Goal: Information Seeking & Learning: Learn about a topic

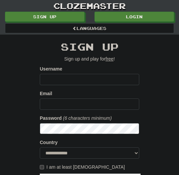
scroll to position [214, 0]
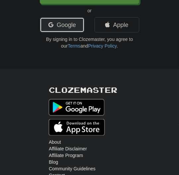
click at [67, 25] on link "Google" at bounding box center [62, 24] width 45 height 15
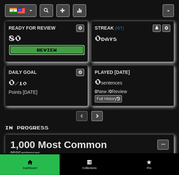
click at [49, 49] on button "Review" at bounding box center [47, 50] width 76 height 10
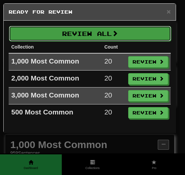
click at [123, 37] on button "Review All" at bounding box center [90, 33] width 162 height 15
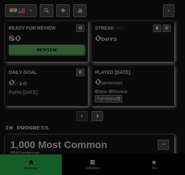
select select "**"
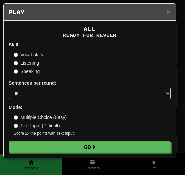
click at [96, 153] on div "All Ready for Review Skill: Vocabulary Listening Speaking Sentences per round: …" at bounding box center [90, 89] width 172 height 137
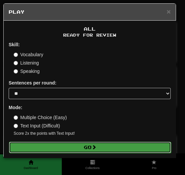
click at [96, 148] on span at bounding box center [94, 146] width 5 height 5
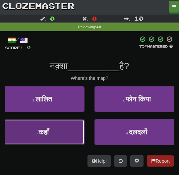
click at [70, 135] on button "3 . कहाँ" at bounding box center [42, 132] width 85 height 26
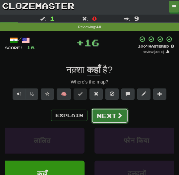
click at [111, 116] on button "Next" at bounding box center [109, 115] width 37 height 15
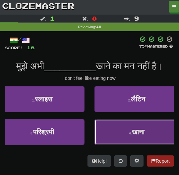
click at [116, 131] on button "4 . खाना" at bounding box center [137, 132] width 85 height 26
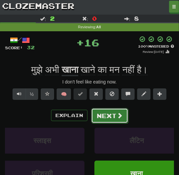
click at [109, 116] on button "Next" at bounding box center [109, 115] width 37 height 15
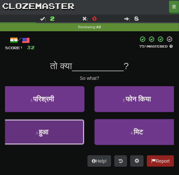
click at [59, 133] on button "3 . हुआ" at bounding box center [42, 132] width 85 height 26
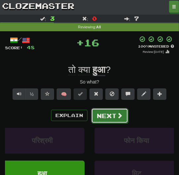
click at [101, 120] on button "Next" at bounding box center [109, 115] width 37 height 15
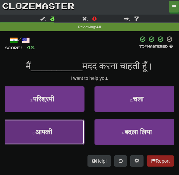
click at [61, 129] on button "3 . आपकी" at bounding box center [42, 132] width 85 height 26
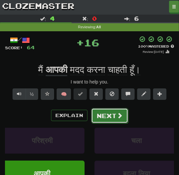
click at [103, 120] on button "Next" at bounding box center [109, 115] width 37 height 15
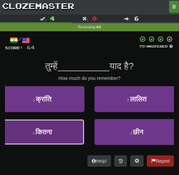
click at [72, 131] on button "3 . कितना" at bounding box center [42, 132] width 85 height 26
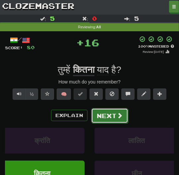
click at [109, 117] on button "Next" at bounding box center [109, 115] width 37 height 15
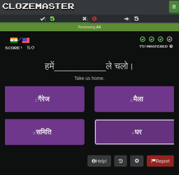
click at [110, 129] on button "4 . घर" at bounding box center [137, 132] width 85 height 26
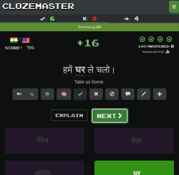
click at [106, 111] on button "Next" at bounding box center [109, 115] width 37 height 15
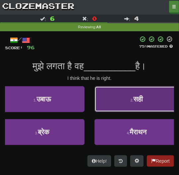
click at [106, 111] on button "2 . सही" at bounding box center [137, 99] width 85 height 26
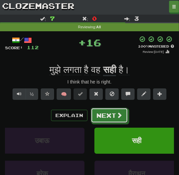
click at [106, 111] on button "Next" at bounding box center [109, 115] width 37 height 15
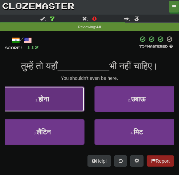
click at [76, 107] on button "1 . होना" at bounding box center [42, 99] width 85 height 26
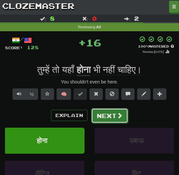
click at [99, 114] on button "Next" at bounding box center [109, 115] width 37 height 15
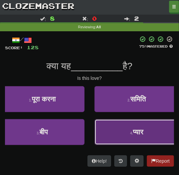
click at [105, 126] on button "4 . प्यार" at bounding box center [137, 132] width 85 height 26
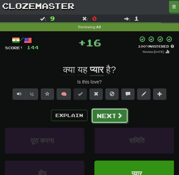
click at [100, 118] on button "Next" at bounding box center [109, 115] width 37 height 15
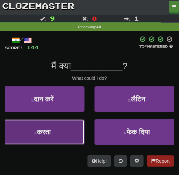
click at [67, 125] on button "3 . करता" at bounding box center [42, 132] width 85 height 26
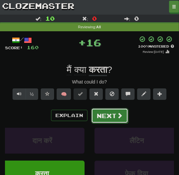
click at [112, 116] on button "Next" at bounding box center [109, 115] width 37 height 15
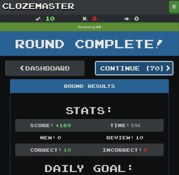
click at [122, 73] on button "Continue ( 70 )" at bounding box center [135, 67] width 80 height 15
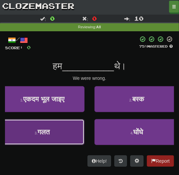
click at [62, 133] on button "3 . गलत" at bounding box center [42, 132] width 85 height 26
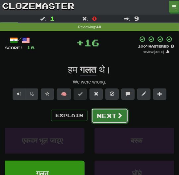
click at [112, 112] on button "Next" at bounding box center [109, 115] width 37 height 15
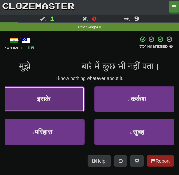
click at [62, 99] on button "1 . इसके" at bounding box center [42, 99] width 85 height 26
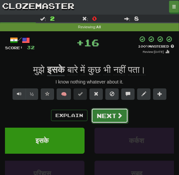
click at [101, 118] on button "Next" at bounding box center [109, 115] width 37 height 15
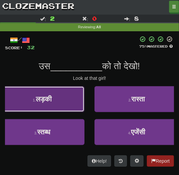
click at [57, 104] on button "1 . लड़की" at bounding box center [42, 99] width 85 height 26
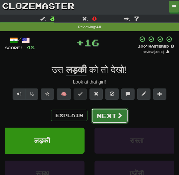
click at [101, 110] on button "Next" at bounding box center [109, 115] width 37 height 15
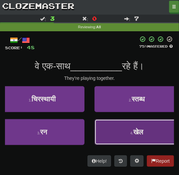
click at [111, 125] on button "4 . खेल" at bounding box center [137, 132] width 85 height 26
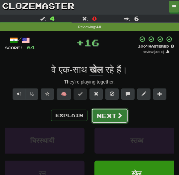
click at [105, 117] on button "Next" at bounding box center [109, 115] width 37 height 15
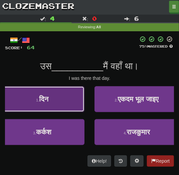
click at [63, 106] on button "1 . दिन" at bounding box center [42, 99] width 85 height 26
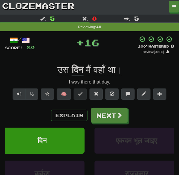
click at [88, 115] on div "Explain Next" at bounding box center [89, 115] width 169 height 15
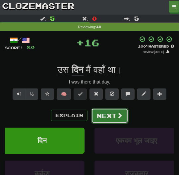
click at [92, 115] on button "Next" at bounding box center [109, 115] width 37 height 15
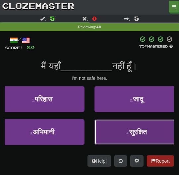
click at [119, 135] on button "4 . सुरक्षित" at bounding box center [137, 132] width 85 height 26
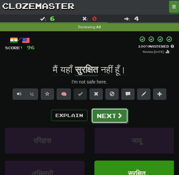
click at [111, 118] on button "Next" at bounding box center [109, 115] width 37 height 15
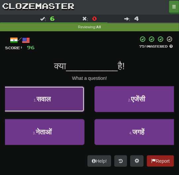
click at [65, 104] on button "1 . सवाल" at bounding box center [42, 99] width 85 height 26
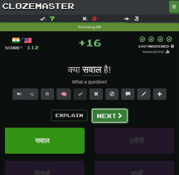
click at [112, 112] on button "Next" at bounding box center [109, 115] width 37 height 15
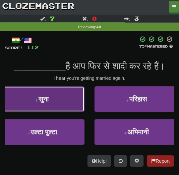
click at [72, 107] on button "1 . सुना" at bounding box center [42, 99] width 85 height 26
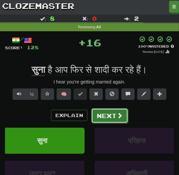
click at [98, 117] on button "Next" at bounding box center [109, 115] width 37 height 15
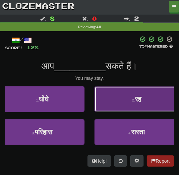
click at [104, 106] on button "2 . रह" at bounding box center [137, 99] width 85 height 26
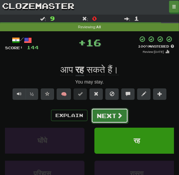
click at [105, 112] on button "Next" at bounding box center [109, 115] width 37 height 15
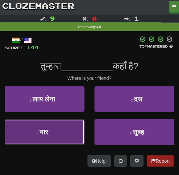
click at [81, 128] on button "3 . यार" at bounding box center [42, 132] width 85 height 26
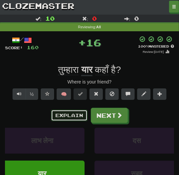
click at [82, 118] on button "Explain" at bounding box center [69, 115] width 37 height 11
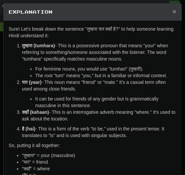
click at [172, 10] on span "×" at bounding box center [174, 12] width 4 height 8
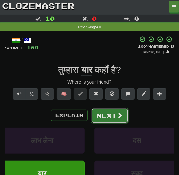
click at [123, 117] on button "Next" at bounding box center [109, 115] width 37 height 15
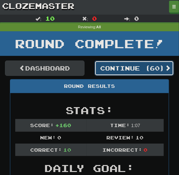
click at [129, 67] on button "Continue ( 60 )" at bounding box center [135, 67] width 80 height 15
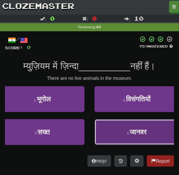
click at [139, 135] on button "4 . जानवर" at bounding box center [137, 132] width 85 height 26
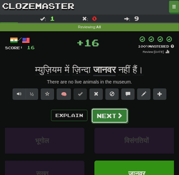
click at [120, 115] on span at bounding box center [120, 115] width 6 height 6
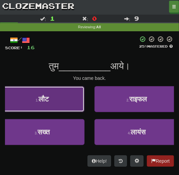
click at [61, 106] on button "1 . लौट" at bounding box center [42, 99] width 85 height 26
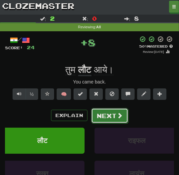
click at [95, 113] on button "Next" at bounding box center [109, 115] width 37 height 15
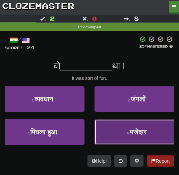
click at [112, 134] on button "4 . मजेदार" at bounding box center [137, 132] width 85 height 26
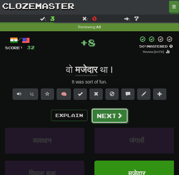
click at [102, 115] on button "Next" at bounding box center [109, 115] width 37 height 15
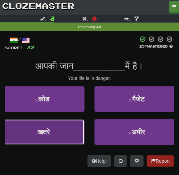
click at [70, 130] on button "3 . खतरे" at bounding box center [42, 132] width 85 height 26
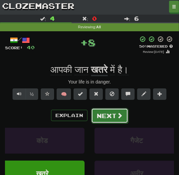
click at [109, 116] on button "Next" at bounding box center [109, 115] width 37 height 15
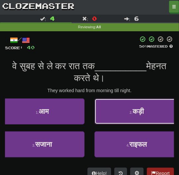
click at [109, 116] on button "2 . कड़ी" at bounding box center [137, 111] width 85 height 26
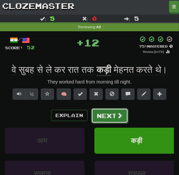
click at [113, 123] on button "Next" at bounding box center [109, 115] width 37 height 15
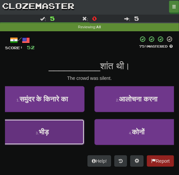
click at [51, 126] on button "3 . भीड़" at bounding box center [42, 132] width 85 height 26
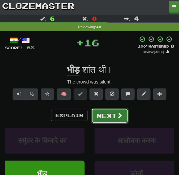
click at [114, 121] on button "Next" at bounding box center [109, 115] width 37 height 15
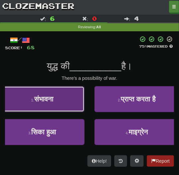
click at [60, 103] on button "1 . संभावना" at bounding box center [42, 99] width 85 height 26
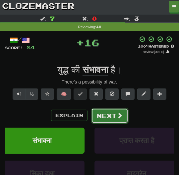
click at [114, 114] on button "Next" at bounding box center [109, 115] width 37 height 15
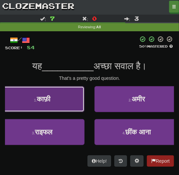
click at [75, 101] on button "1 . काफ़ी" at bounding box center [42, 99] width 85 height 26
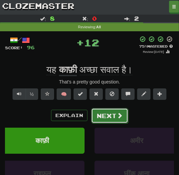
click at [105, 113] on button "Next" at bounding box center [109, 115] width 37 height 15
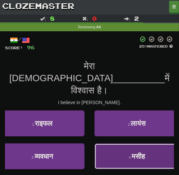
click at [120, 143] on button "4 . मसीह" at bounding box center [137, 156] width 85 height 26
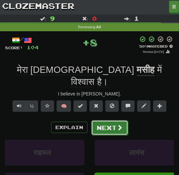
click at [96, 120] on button "Next" at bounding box center [109, 127] width 37 height 15
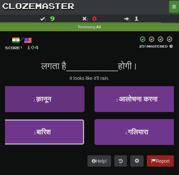
click at [69, 132] on button "3 . बारिश" at bounding box center [42, 132] width 85 height 26
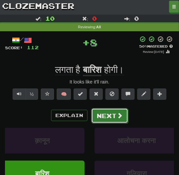
click at [104, 116] on button "Next" at bounding box center [109, 115] width 37 height 15
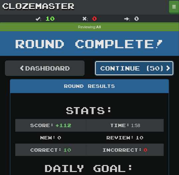
click at [117, 70] on button "Continue ( 50 )" at bounding box center [135, 67] width 80 height 15
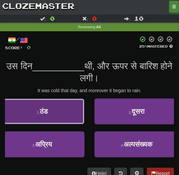
click at [54, 114] on button "1 . ठंड" at bounding box center [42, 111] width 85 height 26
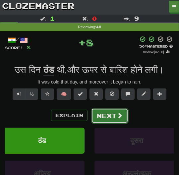
click at [122, 123] on button "Next" at bounding box center [109, 115] width 37 height 15
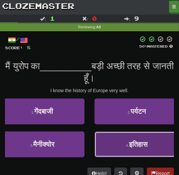
click at [121, 144] on button "4 . इतिहास" at bounding box center [137, 144] width 85 height 26
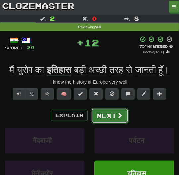
click at [107, 123] on button "Next" at bounding box center [109, 115] width 37 height 15
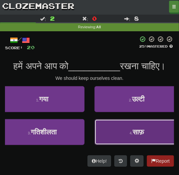
click at [112, 145] on button "4 . साफ़" at bounding box center [137, 132] width 85 height 26
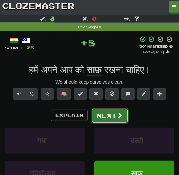
click at [105, 118] on button "Next" at bounding box center [109, 115] width 37 height 15
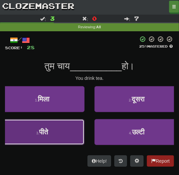
click at [48, 130] on span "पीते" at bounding box center [43, 132] width 9 height 8
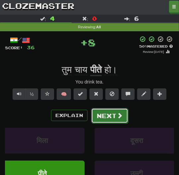
click at [106, 111] on button "Next" at bounding box center [109, 115] width 37 height 15
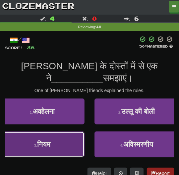
click at [71, 140] on button "3 . नियम" at bounding box center [42, 144] width 85 height 26
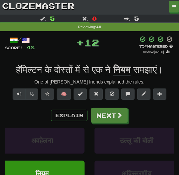
click at [99, 123] on div "Explain Next अवहेलना उल्लू की बोली नियम अविस्मरणीय Learn more: अवहेलना उल्लू की…" at bounding box center [89, 156] width 169 height 96
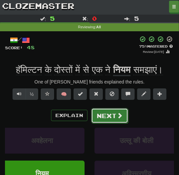
click at [99, 119] on button "Next" at bounding box center [109, 115] width 37 height 15
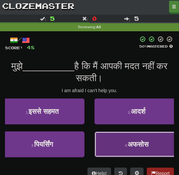
click at [111, 139] on button "4 . अफसोस" at bounding box center [137, 144] width 85 height 26
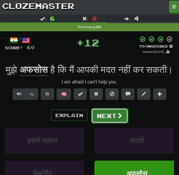
click at [108, 123] on button "Next" at bounding box center [109, 115] width 37 height 15
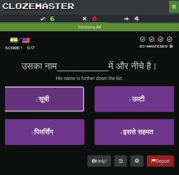
click at [59, 102] on button "1 . सूची" at bounding box center [42, 99] width 85 height 26
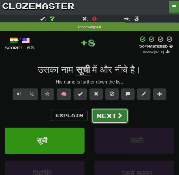
click at [112, 112] on button "Next" at bounding box center [109, 115] width 37 height 15
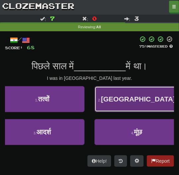
click at [117, 104] on button "2 . चीन" at bounding box center [137, 99] width 85 height 26
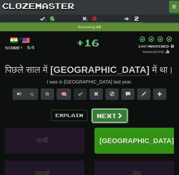
click at [117, 113] on span at bounding box center [120, 115] width 6 height 6
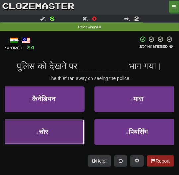
click at [64, 130] on button "3 . चोर" at bounding box center [42, 132] width 85 height 26
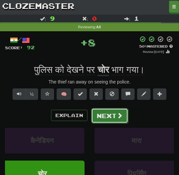
click at [106, 117] on button "Next" at bounding box center [109, 115] width 37 height 15
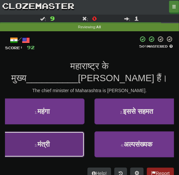
click at [71, 139] on button "3 . मंत्री" at bounding box center [42, 144] width 85 height 26
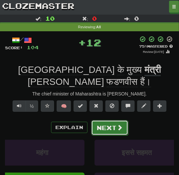
click at [109, 120] on button "Next" at bounding box center [109, 127] width 37 height 15
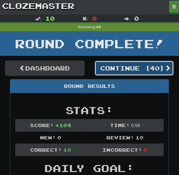
click at [124, 72] on button "Continue ( 40 )" at bounding box center [135, 67] width 80 height 15
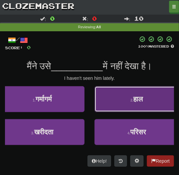
click at [131, 102] on small "2 ." at bounding box center [132, 100] width 3 height 4
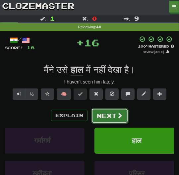
click at [119, 116] on span at bounding box center [120, 115] width 6 height 6
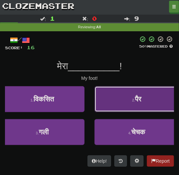
click at [124, 102] on button "2 . पैर" at bounding box center [137, 99] width 85 height 26
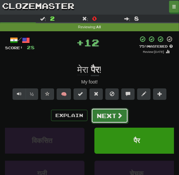
click at [124, 113] on button "Next" at bounding box center [109, 115] width 37 height 15
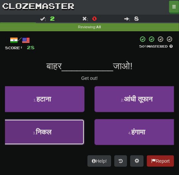
click at [61, 124] on button "3 . निकल" at bounding box center [42, 132] width 85 height 26
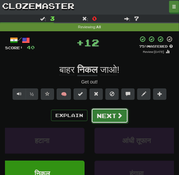
click at [108, 116] on button "Next" at bounding box center [109, 115] width 37 height 15
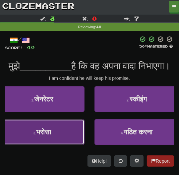
click at [68, 138] on button "3 . भरोसा" at bounding box center [42, 132] width 85 height 26
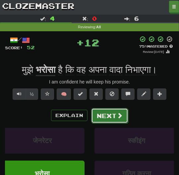
click at [100, 115] on button "Next" at bounding box center [109, 115] width 37 height 15
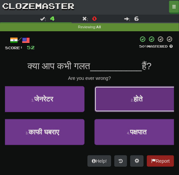
click at [104, 108] on button "2 . होते" at bounding box center [137, 99] width 85 height 26
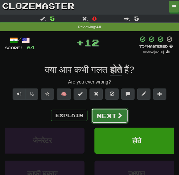
click at [105, 115] on button "Next" at bounding box center [109, 115] width 37 height 15
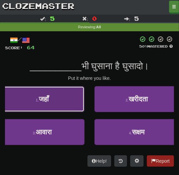
click at [68, 105] on button "1 . जहाँ" at bounding box center [42, 99] width 85 height 26
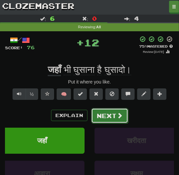
click at [105, 115] on button "Next" at bounding box center [109, 115] width 37 height 15
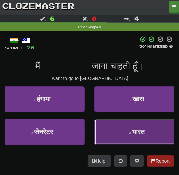
click at [122, 127] on button "4 . भारत" at bounding box center [137, 132] width 85 height 26
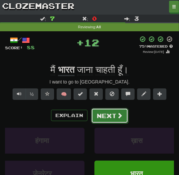
click at [117, 119] on button "Next" at bounding box center [109, 115] width 37 height 15
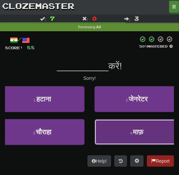
click at [119, 125] on button "4 . माफ़" at bounding box center [137, 132] width 85 height 26
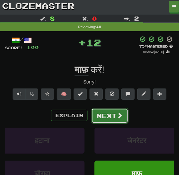
click at [116, 119] on button "Next" at bounding box center [109, 115] width 37 height 15
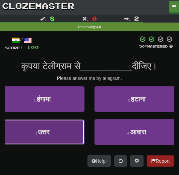
click at [74, 131] on button "3 . उत्तर" at bounding box center [42, 132] width 85 height 26
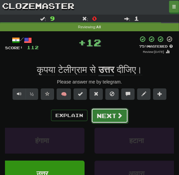
click at [102, 117] on button "Next" at bounding box center [109, 115] width 37 height 15
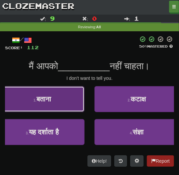
click at [63, 100] on button "1 . बताना" at bounding box center [42, 99] width 85 height 26
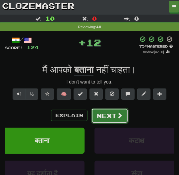
click at [95, 115] on button "Next" at bounding box center [109, 115] width 37 height 15
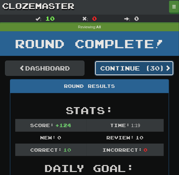
click at [116, 63] on button "Continue ( 30 )" at bounding box center [135, 67] width 80 height 15
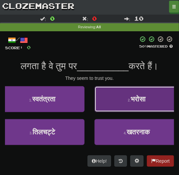
click at [125, 101] on button "2 . भरोसा" at bounding box center [137, 99] width 85 height 26
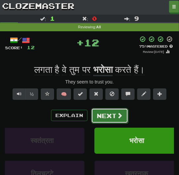
click at [119, 118] on span at bounding box center [120, 115] width 6 height 6
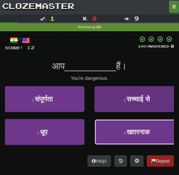
click at [117, 131] on button "4 . खतरनाक" at bounding box center [137, 132] width 85 height 26
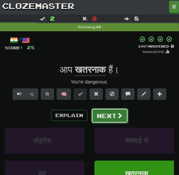
click at [111, 117] on button "Next" at bounding box center [109, 115] width 37 height 15
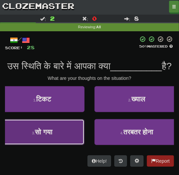
click at [76, 137] on button "3 . सो गया" at bounding box center [42, 132] width 85 height 26
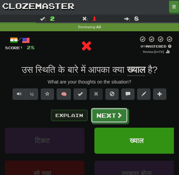
drag, startPoint x: 105, startPoint y: 111, endPoint x: 85, endPoint y: 114, distance: 20.0
click at [86, 114] on div "Explain Next" at bounding box center [89, 115] width 169 height 15
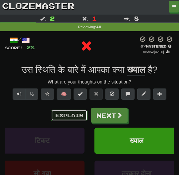
click at [85, 114] on button "Explain" at bounding box center [69, 115] width 37 height 11
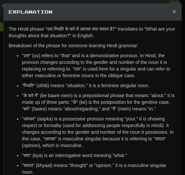
click at [172, 12] on span "×" at bounding box center [174, 12] width 4 height 8
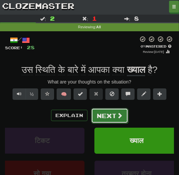
click at [113, 116] on button "Next" at bounding box center [109, 115] width 37 height 15
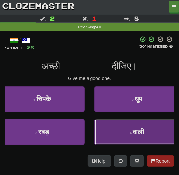
click at [117, 129] on button "4 . वाली" at bounding box center [137, 132] width 85 height 26
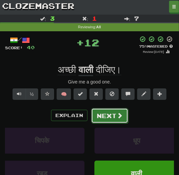
click at [113, 113] on button "Next" at bounding box center [109, 115] width 37 height 15
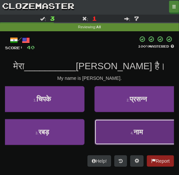
click at [124, 128] on button "4 . नाम" at bounding box center [137, 132] width 85 height 26
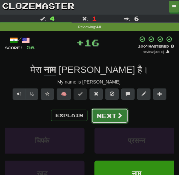
click at [117, 112] on span at bounding box center [120, 115] width 6 height 6
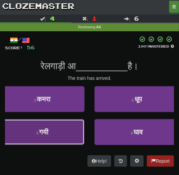
click at [69, 131] on button "3 . गयी" at bounding box center [42, 132] width 85 height 26
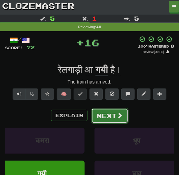
click at [107, 116] on button "Next" at bounding box center [109, 115] width 37 height 15
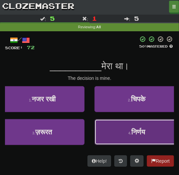
click at [120, 127] on button "4 . निर्णय" at bounding box center [137, 132] width 85 height 26
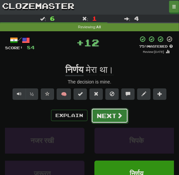
click at [112, 119] on button "Next" at bounding box center [109, 115] width 37 height 15
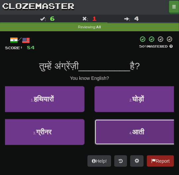
click at [111, 132] on button "4 . आती" at bounding box center [137, 132] width 85 height 26
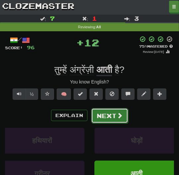
click at [111, 119] on button "Next" at bounding box center [109, 115] width 37 height 15
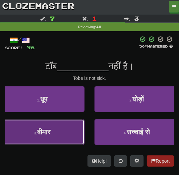
click at [65, 130] on button "3 . बीमार" at bounding box center [42, 132] width 85 height 26
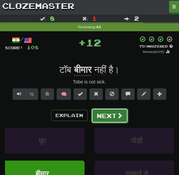
click at [108, 114] on button "Next" at bounding box center [109, 115] width 37 height 15
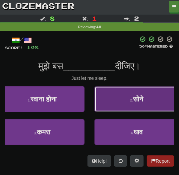
click at [111, 102] on button "2 . सोने" at bounding box center [137, 99] width 85 height 26
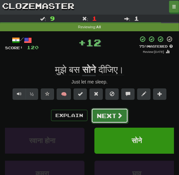
click at [111, 116] on button "Next" at bounding box center [109, 115] width 37 height 15
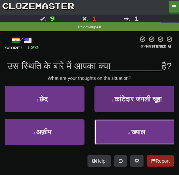
click at [113, 138] on button "4 . ख्याल" at bounding box center [137, 132] width 85 height 26
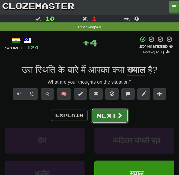
click at [107, 110] on button "Next" at bounding box center [109, 115] width 37 height 15
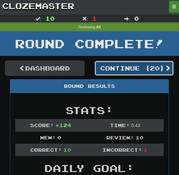
click at [109, 63] on button "Continue ( 20 )" at bounding box center [135, 67] width 80 height 15
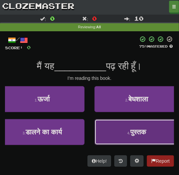
click at [112, 128] on button "4 . पुस्तक" at bounding box center [137, 132] width 85 height 26
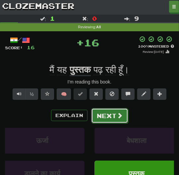
click at [109, 114] on button "Next" at bounding box center [109, 115] width 37 height 15
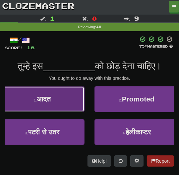
click at [63, 104] on button "1 . आदत" at bounding box center [42, 99] width 85 height 26
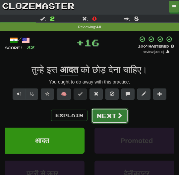
click at [100, 109] on button "Next" at bounding box center [109, 115] width 37 height 15
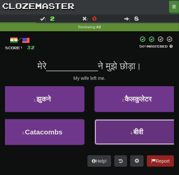
click at [118, 139] on button "4 . बीवी" at bounding box center [137, 132] width 85 height 26
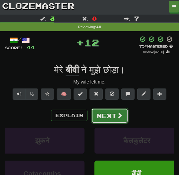
click at [101, 115] on button "Next" at bounding box center [109, 115] width 37 height 15
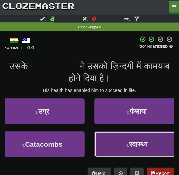
click at [148, 150] on button "4 . स्वास्थ्य" at bounding box center [137, 144] width 85 height 26
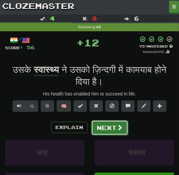
click at [108, 122] on button "Next" at bounding box center [109, 127] width 37 height 15
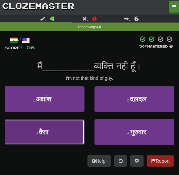
click at [71, 130] on button "3 . वैसा" at bounding box center [42, 132] width 85 height 26
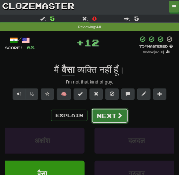
click at [115, 117] on button "Next" at bounding box center [109, 115] width 37 height 15
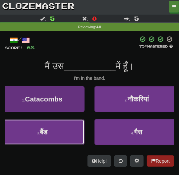
drag, startPoint x: 62, startPoint y: 130, endPoint x: 71, endPoint y: 132, distance: 9.4
click at [62, 130] on button "3 . बैंड" at bounding box center [42, 132] width 85 height 26
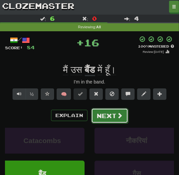
click at [105, 120] on button "Next" at bounding box center [109, 115] width 37 height 15
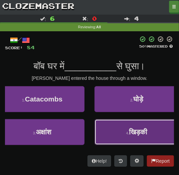
click at [111, 127] on button "4 . खिड़की" at bounding box center [137, 132] width 85 height 26
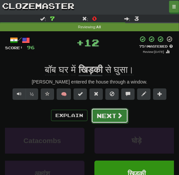
click at [107, 112] on button "Next" at bounding box center [109, 115] width 37 height 15
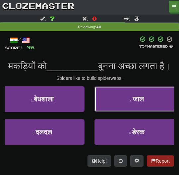
click at [107, 112] on button "2 . जाल" at bounding box center [137, 99] width 85 height 26
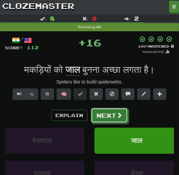
click at [107, 112] on button "Next" at bounding box center [109, 115] width 37 height 15
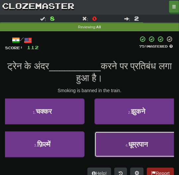
click at [117, 146] on button "4 . धूम्रपान" at bounding box center [137, 144] width 85 height 26
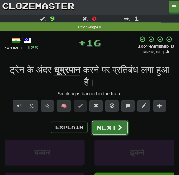
click at [111, 131] on button "Next" at bounding box center [109, 127] width 37 height 15
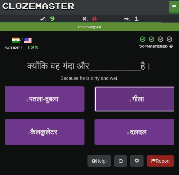
click at [132, 100] on span "गीला" at bounding box center [138, 99] width 12 height 8
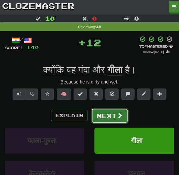
click at [125, 114] on button "Next" at bounding box center [109, 115] width 37 height 15
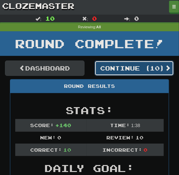
click at [131, 70] on button "Continue ( 10 )" at bounding box center [135, 67] width 80 height 15
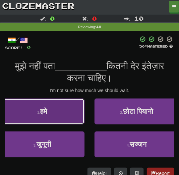
click at [72, 111] on button "1 . हमे" at bounding box center [42, 111] width 85 height 26
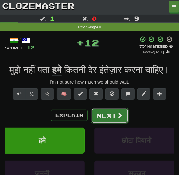
click at [106, 123] on button "Next" at bounding box center [109, 115] width 37 height 15
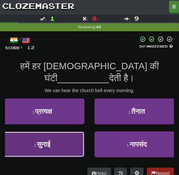
click at [69, 142] on button "3 . सुनाई" at bounding box center [42, 144] width 85 height 26
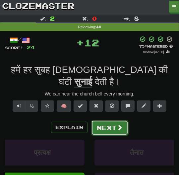
click at [101, 120] on button "Next" at bounding box center [109, 127] width 37 height 15
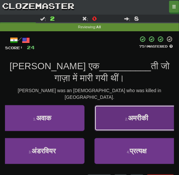
click at [134, 115] on button "2 . अमरीकी" at bounding box center [137, 118] width 85 height 26
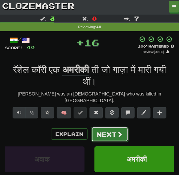
click at [111, 126] on button "Next" at bounding box center [109, 133] width 37 height 15
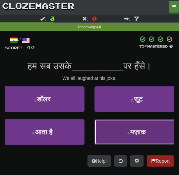
click at [124, 126] on button "4 . मज़ाक" at bounding box center [137, 132] width 85 height 26
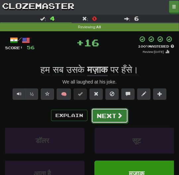
click at [119, 110] on button "Next" at bounding box center [109, 115] width 37 height 15
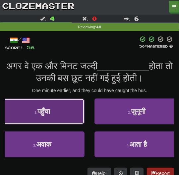
click at [60, 111] on button "1 . पहुँचा" at bounding box center [42, 111] width 85 height 26
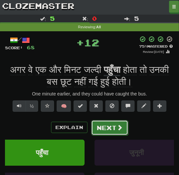
click at [105, 126] on button "Next" at bounding box center [109, 127] width 37 height 15
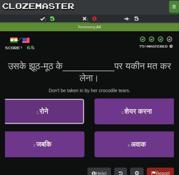
click at [71, 106] on button "1 . रोने" at bounding box center [42, 111] width 85 height 26
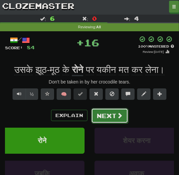
click at [111, 110] on button "Next" at bounding box center [109, 115] width 37 height 15
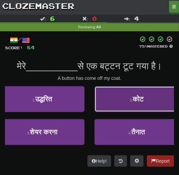
click at [114, 104] on button "2 . कोट" at bounding box center [137, 99] width 85 height 26
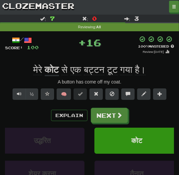
click at [114, 104] on div "/ Score: 100 + 16 100 % Mastered Review: 2026-02-13 मेरे कोट से एक बट्टन टूट गय…" at bounding box center [89, 132] width 169 height 192
click at [114, 107] on div "/ Score: 100 + 16 100 % Mastered Review: 2026-02-13 मेरे कोट से एक बट्टन टूट गय…" at bounding box center [89, 132] width 169 height 192
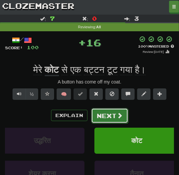
click at [114, 111] on button "Next" at bounding box center [109, 115] width 37 height 15
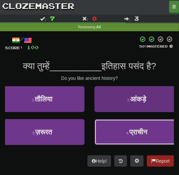
click at [135, 134] on span "प्राचीन" at bounding box center [138, 132] width 18 height 8
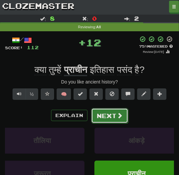
click at [108, 116] on button "Next" at bounding box center [109, 115] width 37 height 15
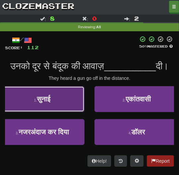
click at [69, 112] on button "1 . सुनाई" at bounding box center [42, 99] width 85 height 26
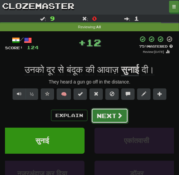
click at [113, 114] on button "Next" at bounding box center [109, 115] width 37 height 15
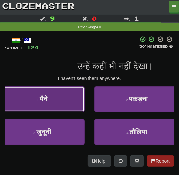
click at [64, 95] on button "1 . मैने" at bounding box center [42, 99] width 85 height 26
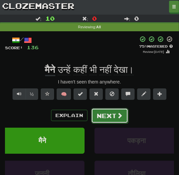
click at [109, 110] on button "Next" at bounding box center [109, 115] width 37 height 15
